Goal: Check status: Check status

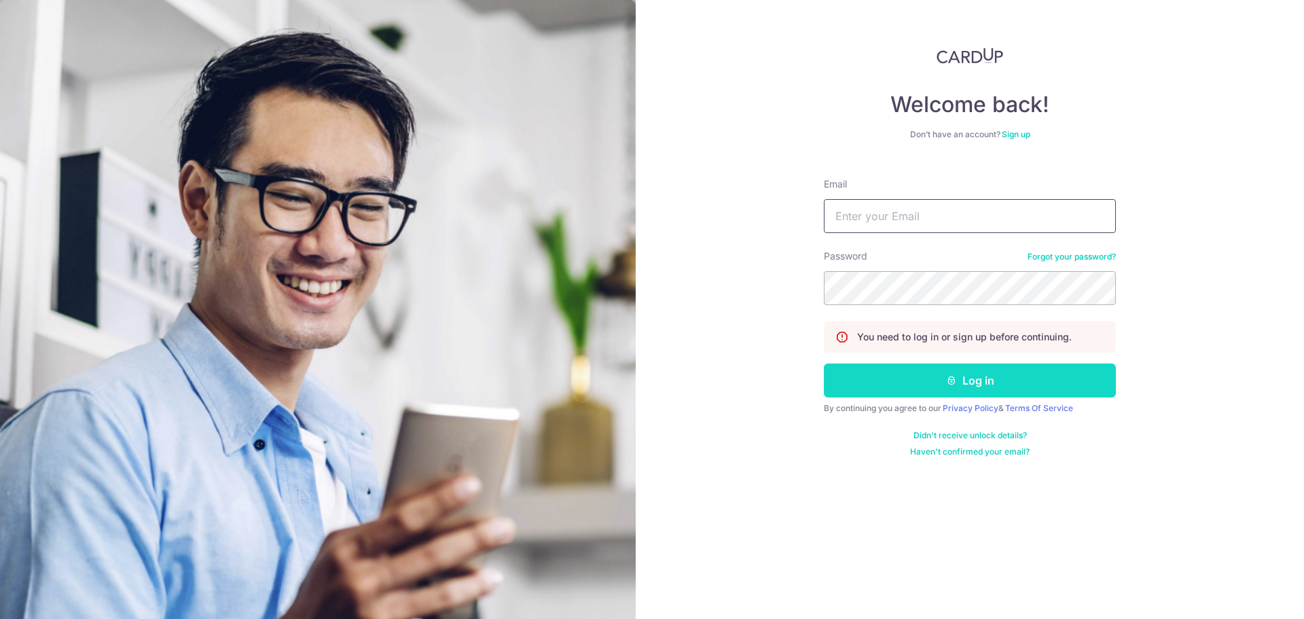
type input "[EMAIL_ADDRESS][DOMAIN_NAME]"
click at [932, 371] on button "Log in" at bounding box center [970, 380] width 292 height 34
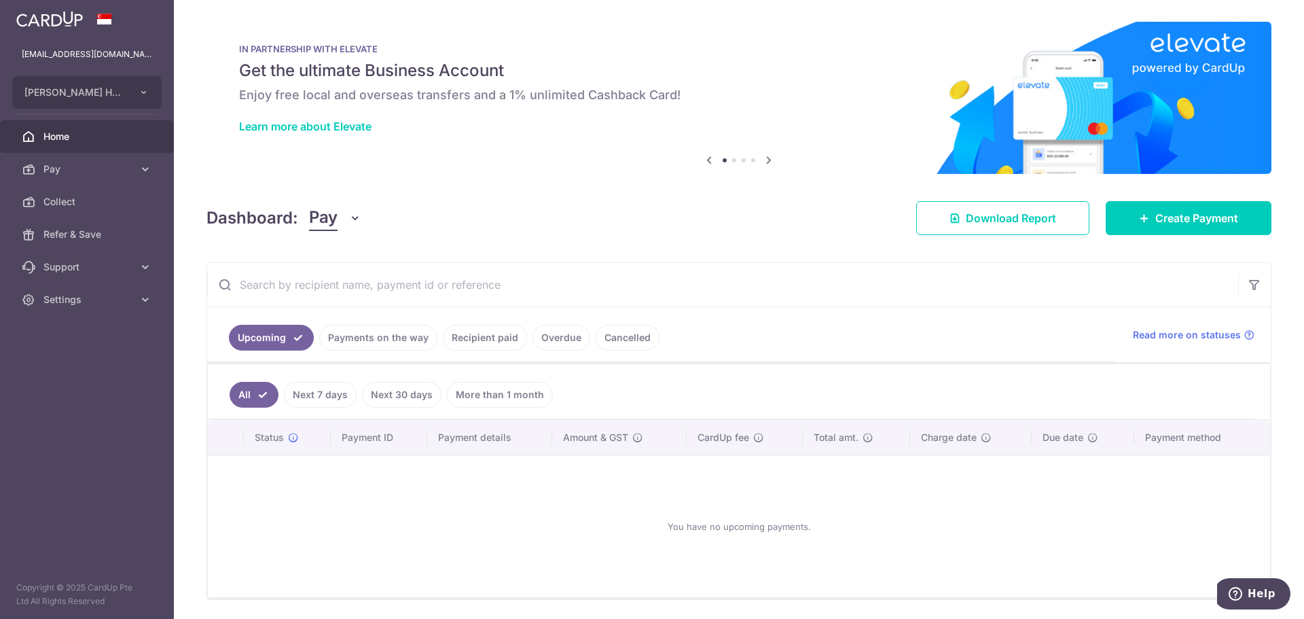
click at [389, 342] on link "Payments on the way" at bounding box center [378, 338] width 118 height 26
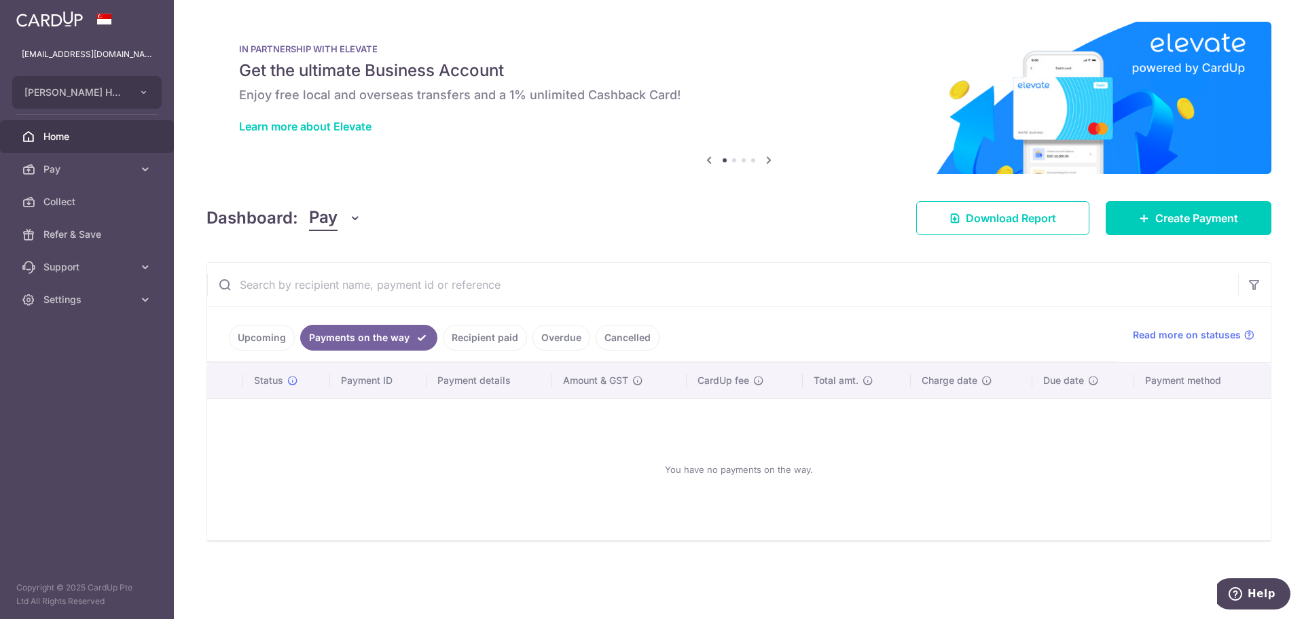
click at [461, 342] on link "Recipient paid" at bounding box center [485, 338] width 84 height 26
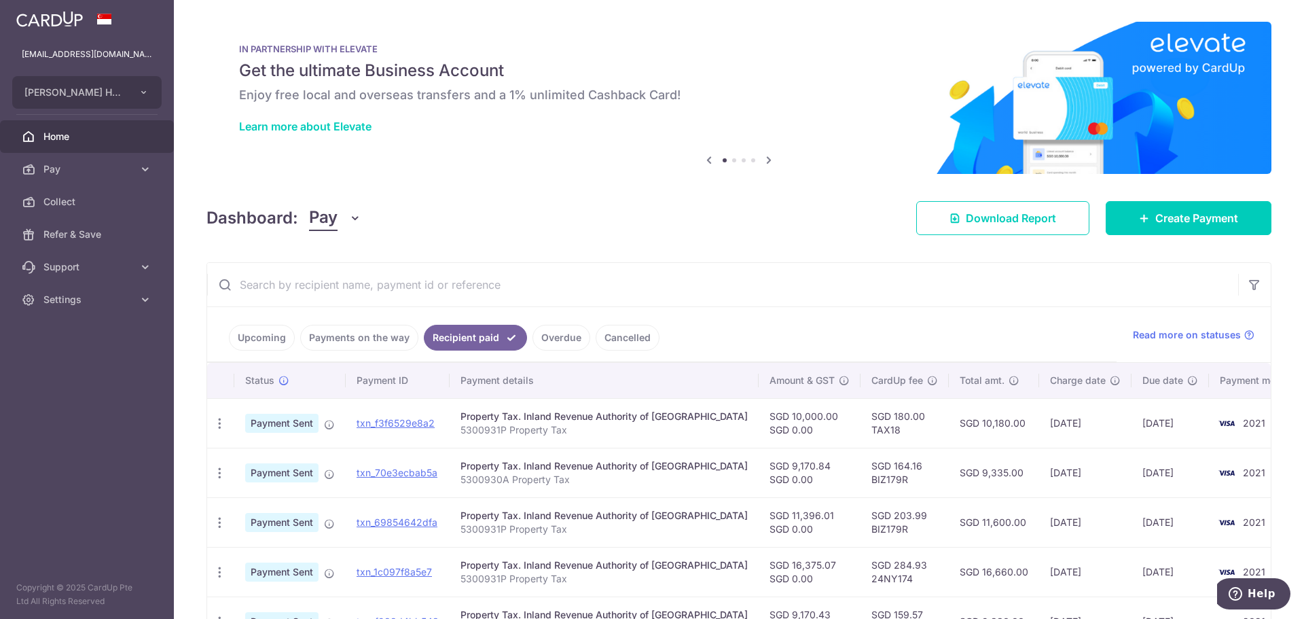
click at [610, 51] on p "IN PARTNERSHIP WITH ELEVATE" at bounding box center [739, 48] width 1000 height 11
